Goal: Task Accomplishment & Management: Manage account settings

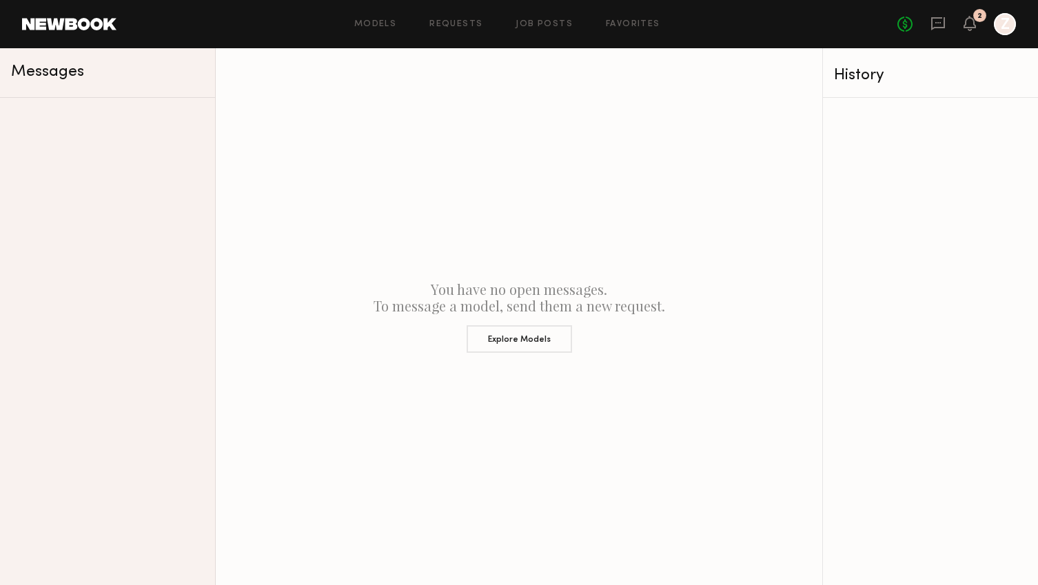
click at [1002, 23] on div at bounding box center [1005, 24] width 22 height 22
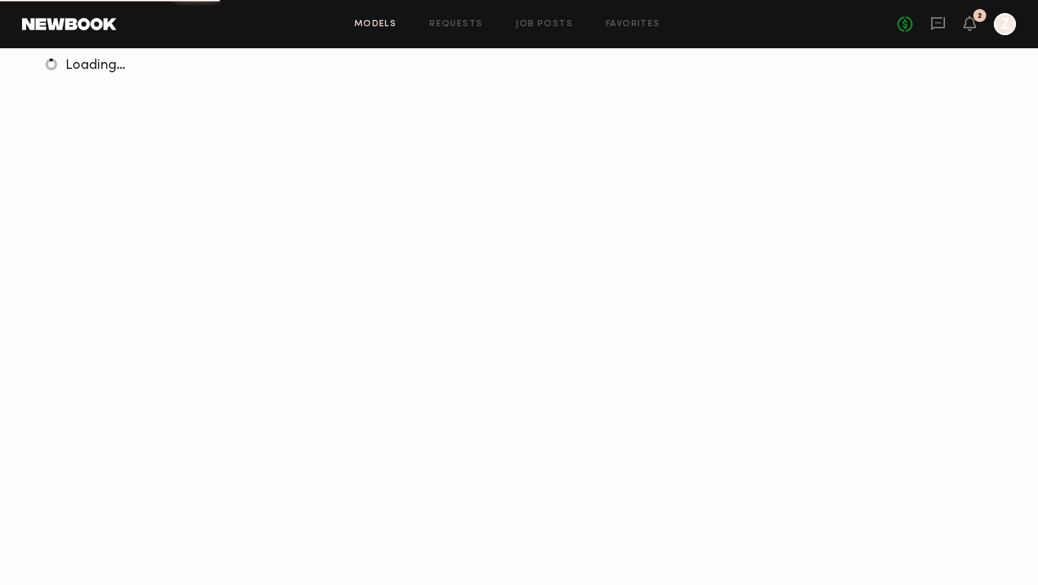
click at [994, 25] on div at bounding box center [1005, 24] width 22 height 22
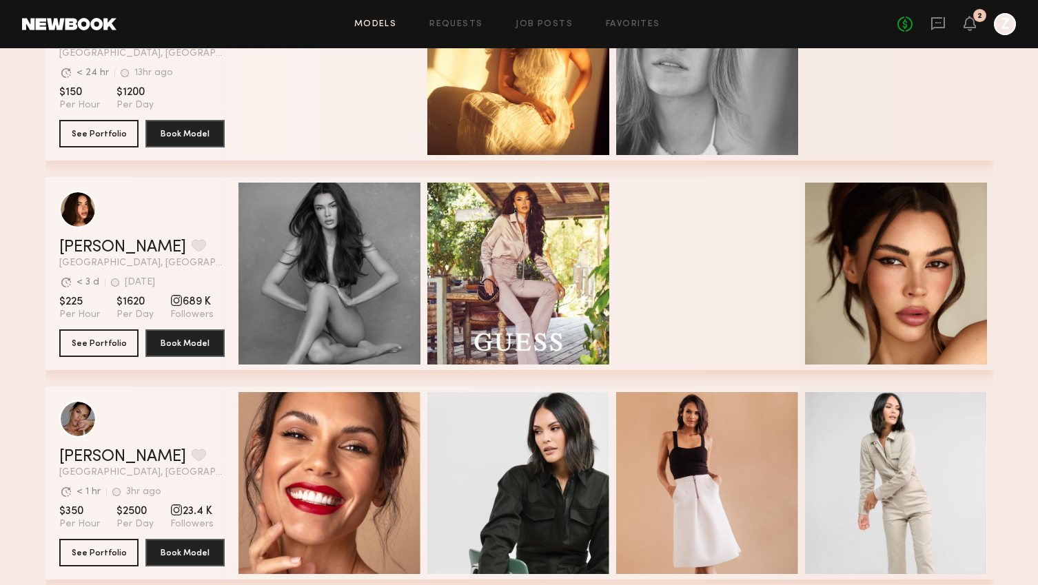
scroll to position [194, 0]
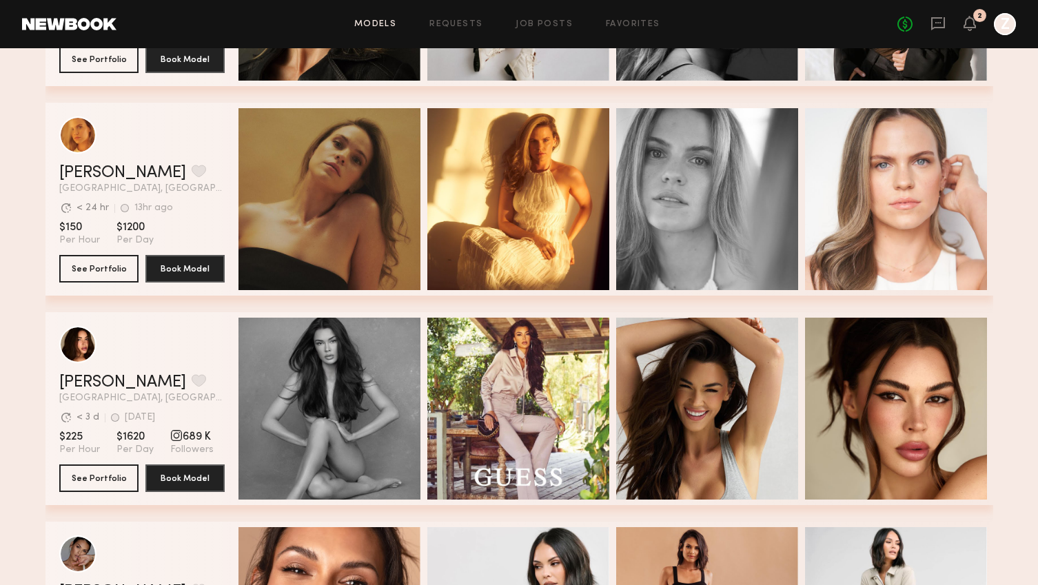
click at [1006, 26] on div at bounding box center [1005, 24] width 22 height 22
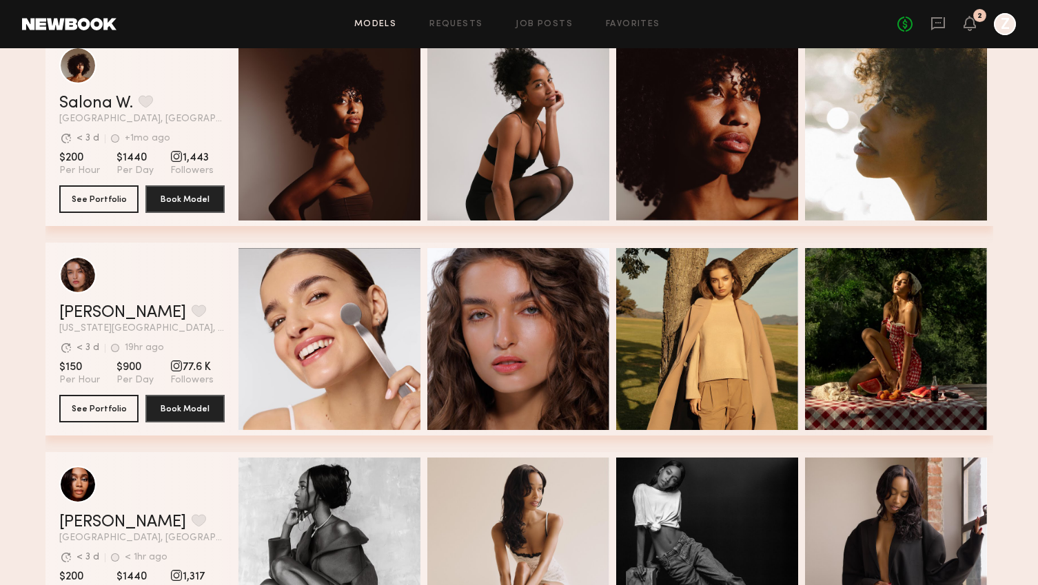
scroll to position [3179, 0]
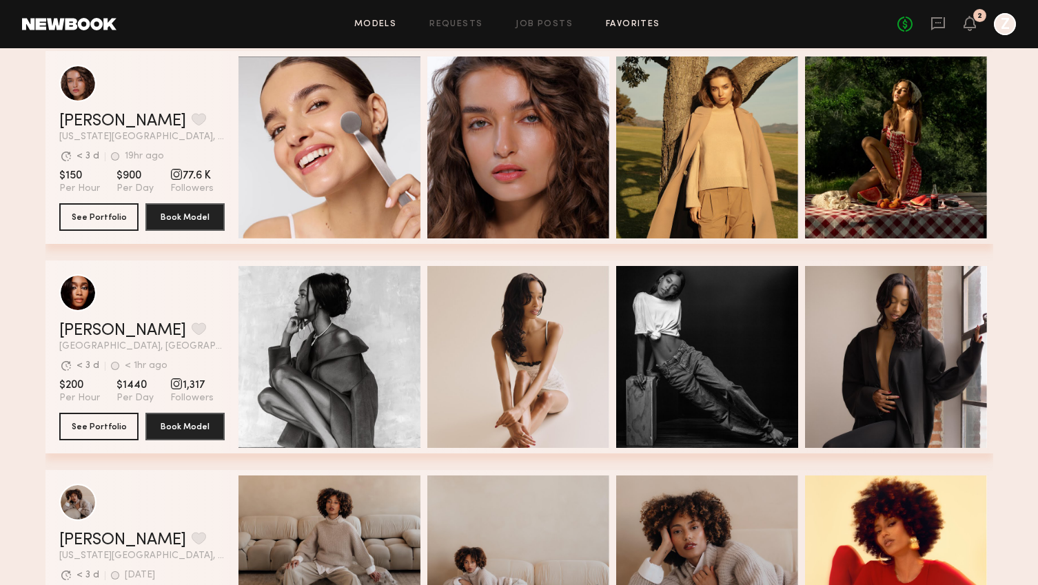
click at [639, 22] on link "Favorites" at bounding box center [633, 24] width 54 height 9
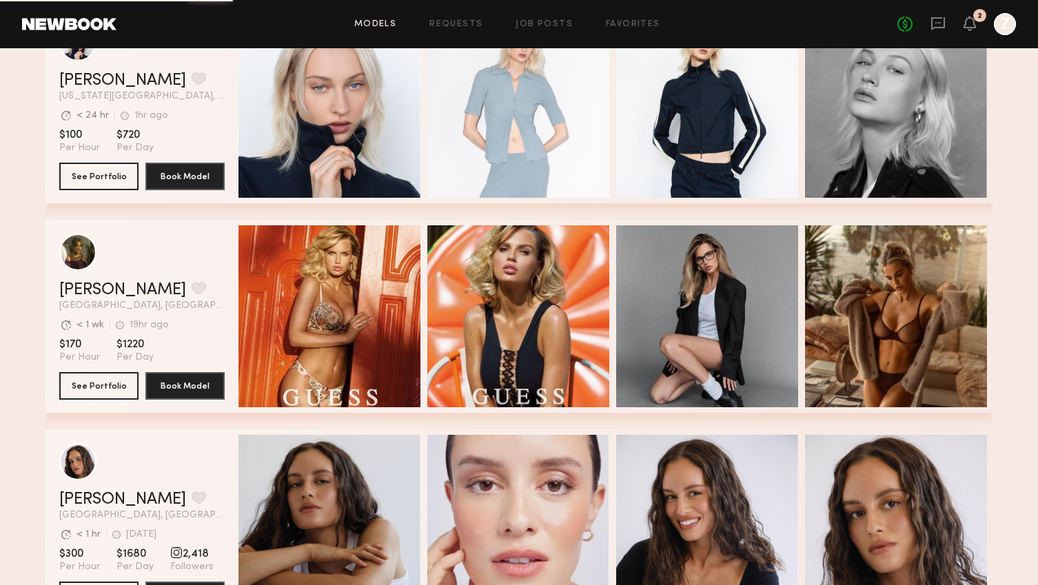
scroll to position [620, 0]
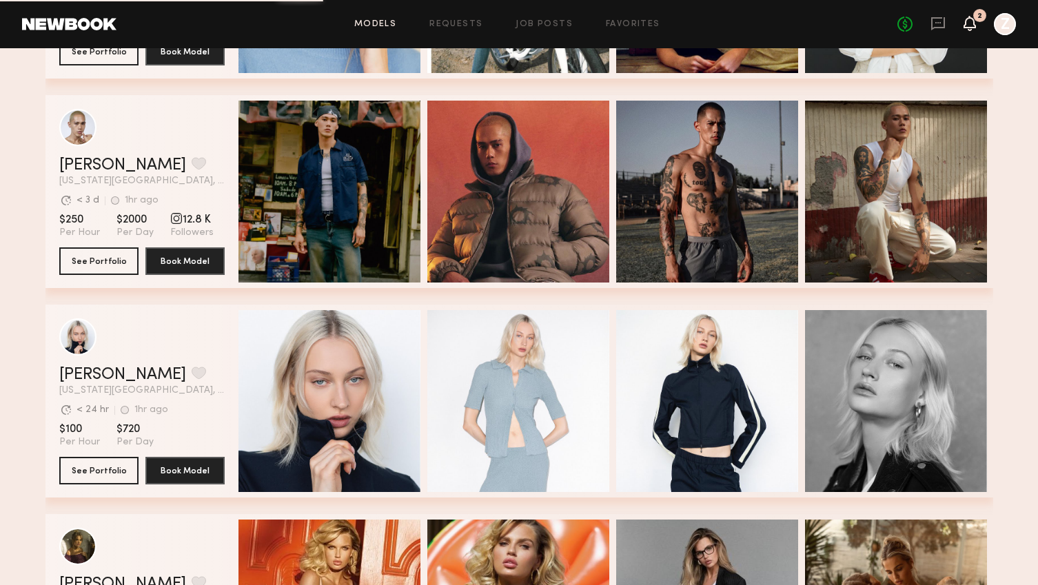
click at [970, 30] on icon at bounding box center [970, 30] width 4 height 2
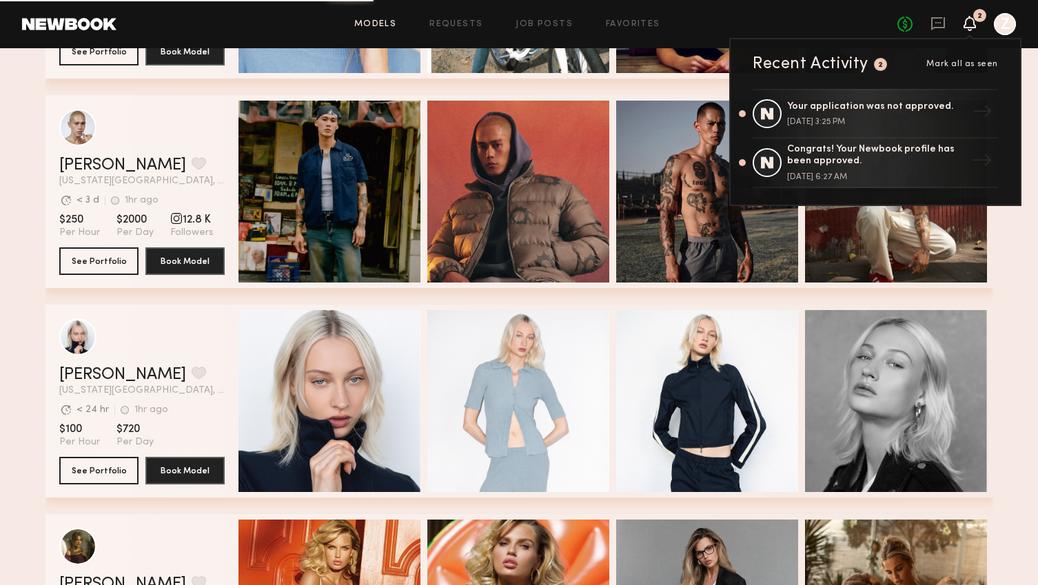
click at [1015, 23] on div at bounding box center [1005, 24] width 22 height 22
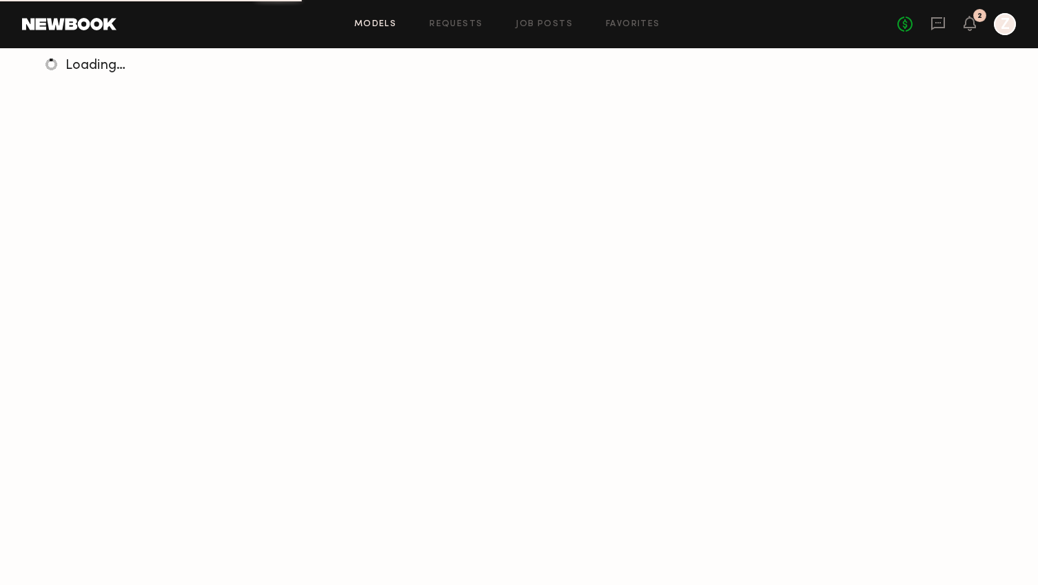
click at [1010, 23] on div at bounding box center [1005, 24] width 22 height 22
click at [1003, 30] on div at bounding box center [1005, 24] width 22 height 22
click at [972, 26] on icon at bounding box center [969, 23] width 11 height 10
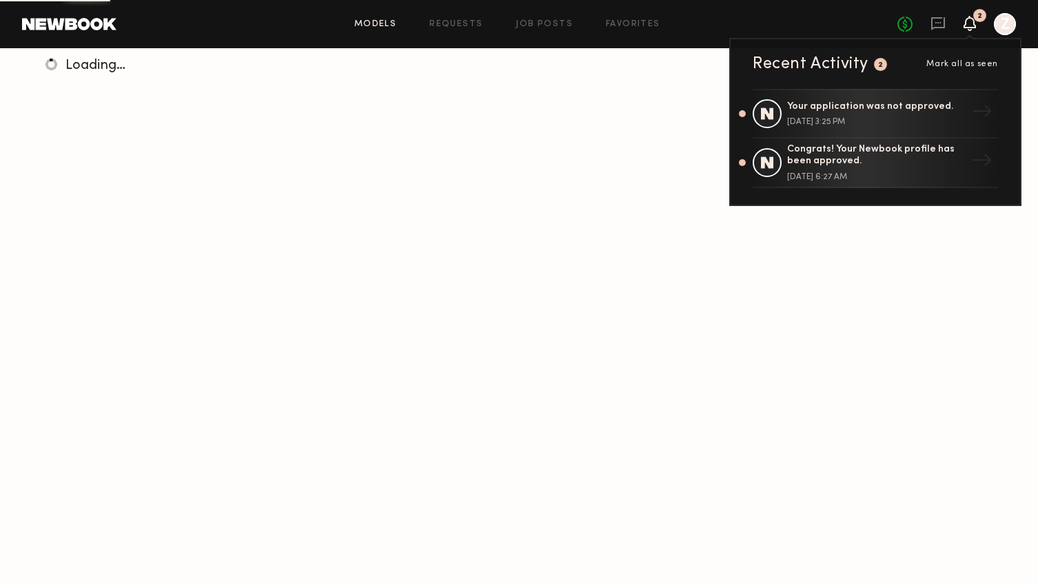
click at [954, 24] on div "No fees up to $5,000 2 Recent Activity 2 Mark all as seen Your application was …" at bounding box center [956, 24] width 119 height 22
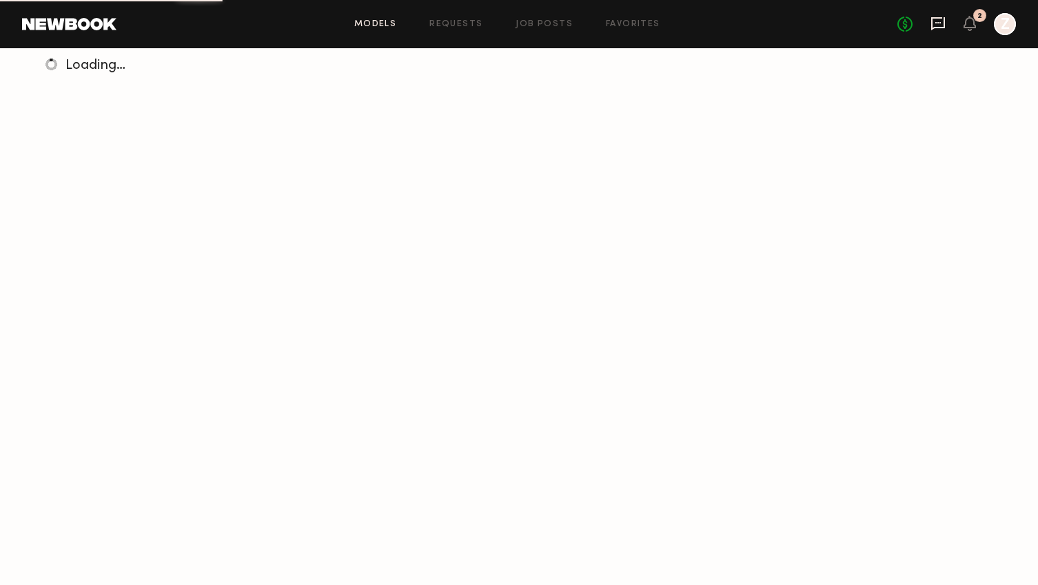
click at [935, 23] on icon at bounding box center [937, 23] width 15 height 15
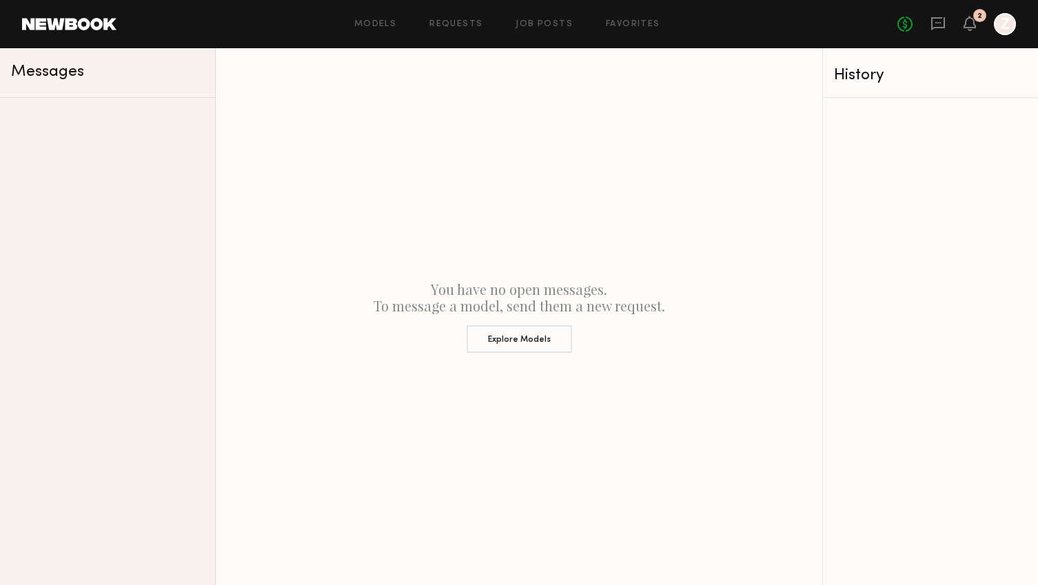
click at [1012, 12] on header "Models Requests Job Posts Favorites Sign Out No fees up to $5,000 2 Z" at bounding box center [519, 24] width 1038 height 48
click at [1001, 26] on div at bounding box center [1005, 24] width 22 height 22
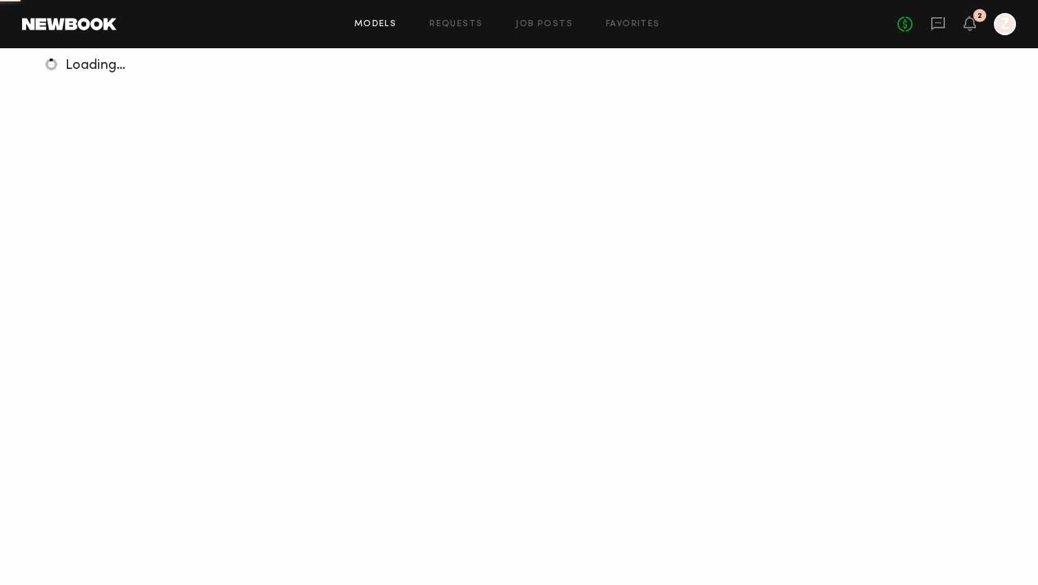
click at [45, 17] on header "Models Requests Job Posts Favorites Sign Out No fees up to $5,000 2 Z" at bounding box center [519, 24] width 1038 height 48
click at [45, 22] on link at bounding box center [69, 24] width 94 height 12
click at [1009, 23] on div at bounding box center [1005, 24] width 22 height 22
